Goal: Find specific page/section: Find specific page/section

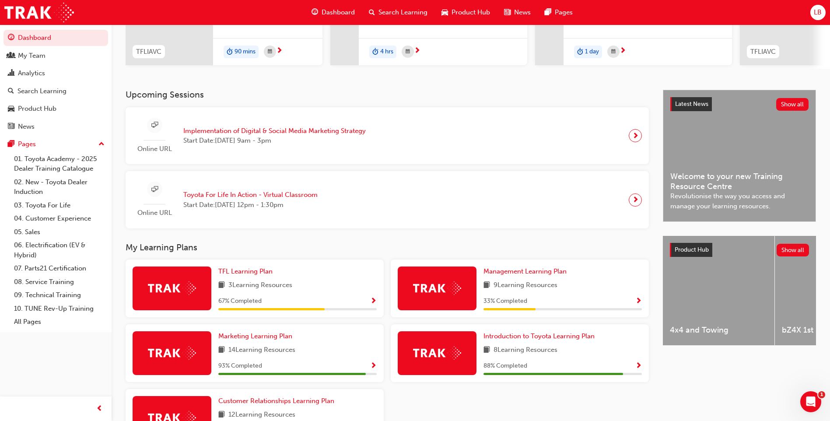
scroll to position [175, 0]
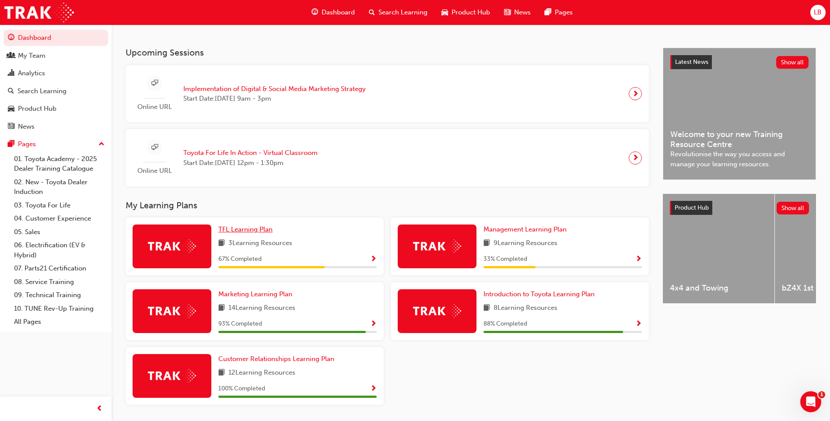
click at [262, 233] on span "TFL Learning Plan" at bounding box center [245, 229] width 54 height 8
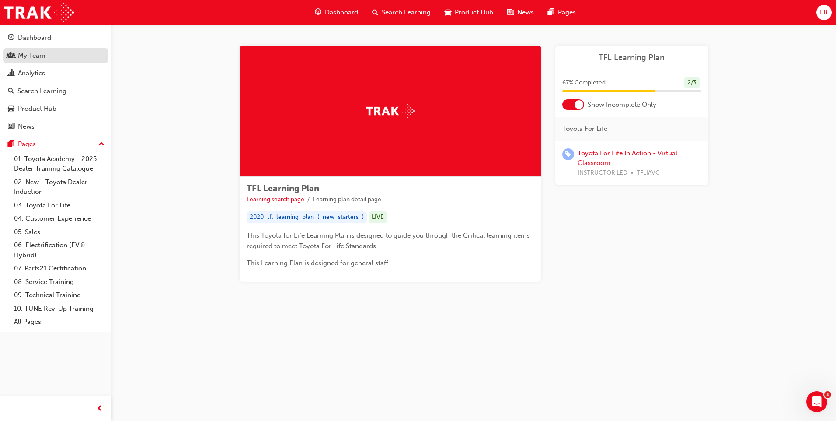
click at [39, 57] on div "My Team" at bounding box center [32, 56] width 28 height 10
